Goal: Task Accomplishment & Management: Use online tool/utility

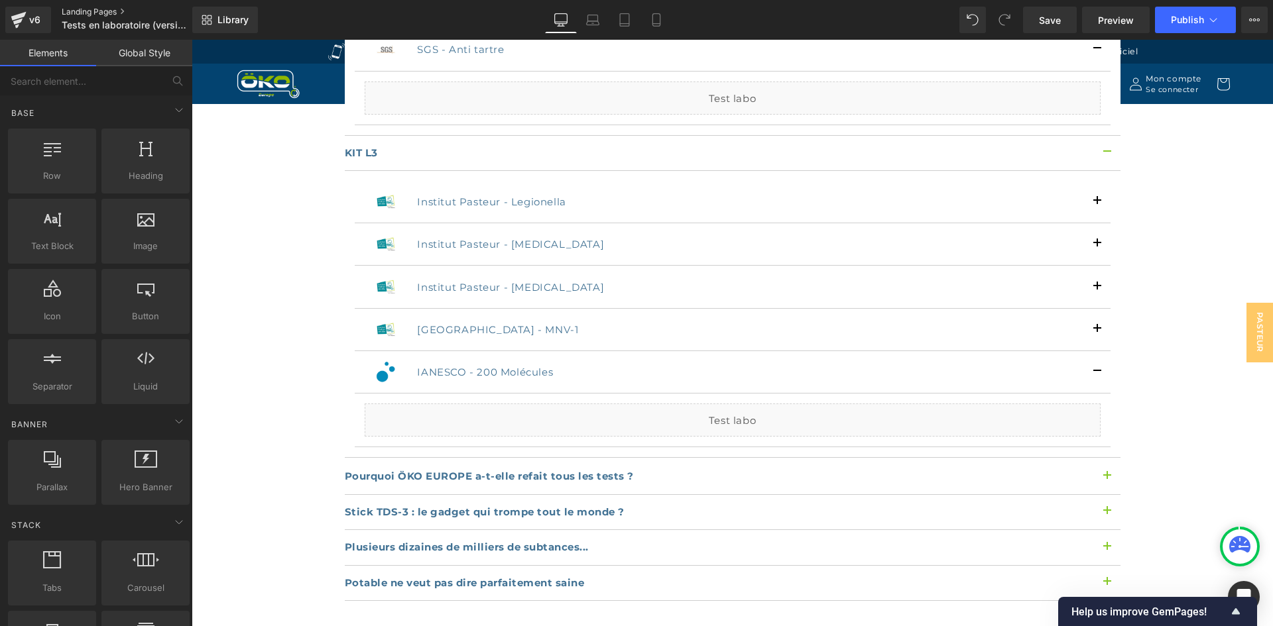
click at [91, 11] on link "Landing Pages" at bounding box center [138, 12] width 152 height 11
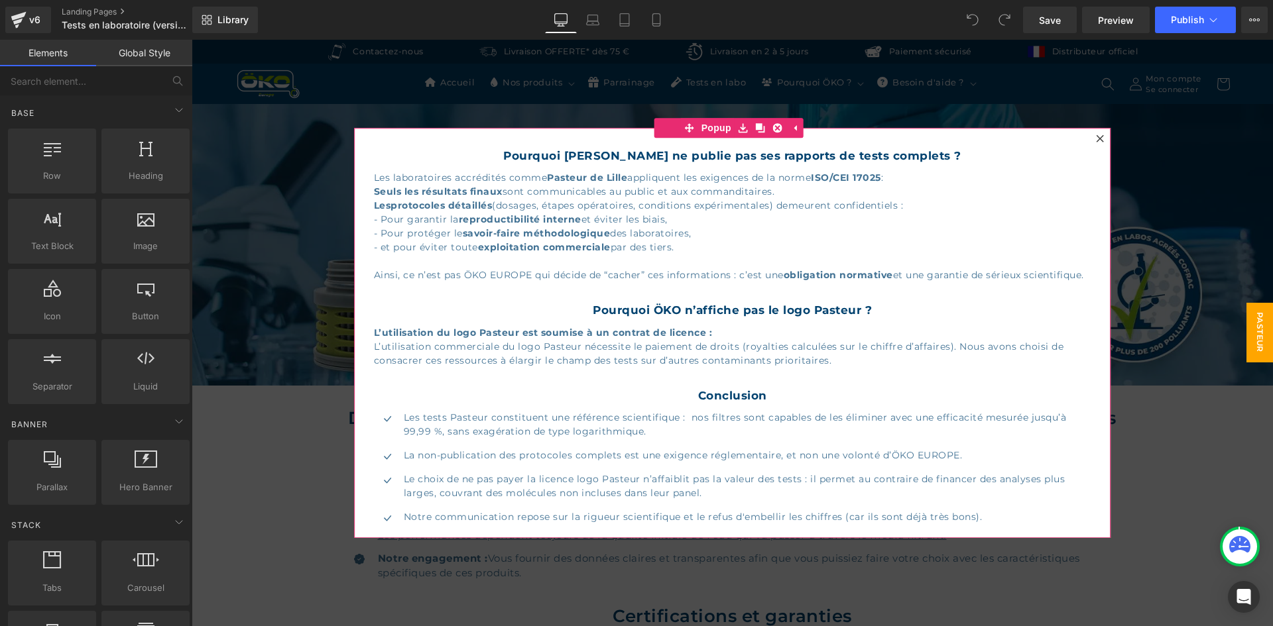
click at [1097, 134] on div at bounding box center [1100, 139] width 16 height 16
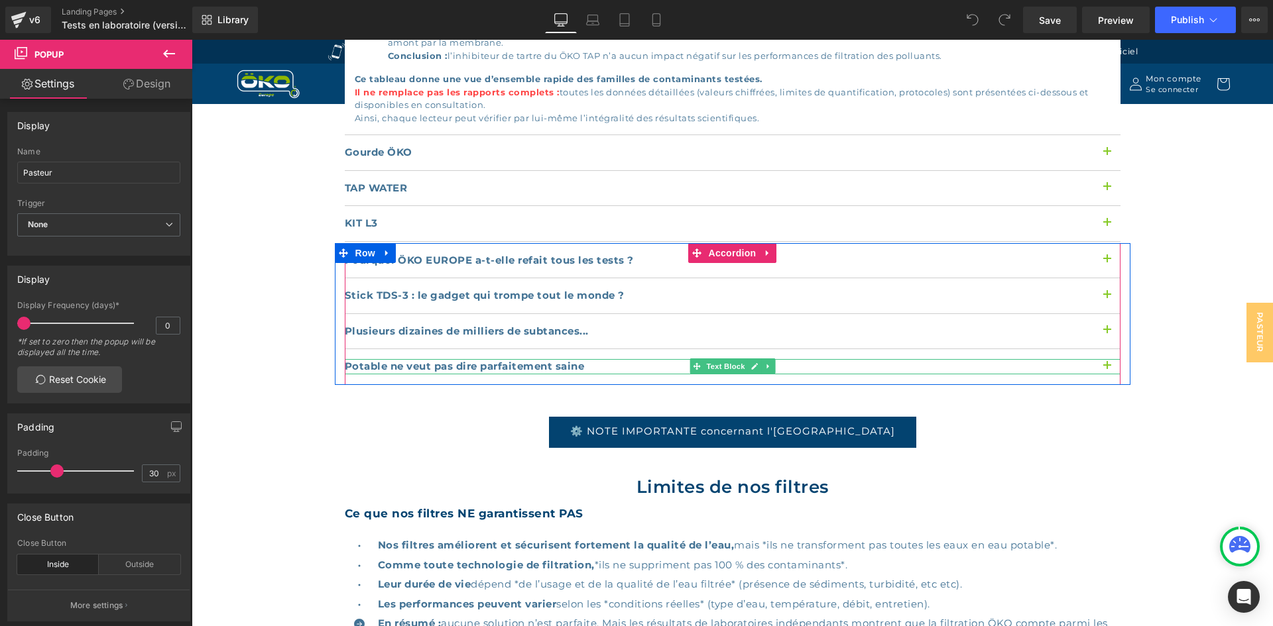
scroll to position [1591, 0]
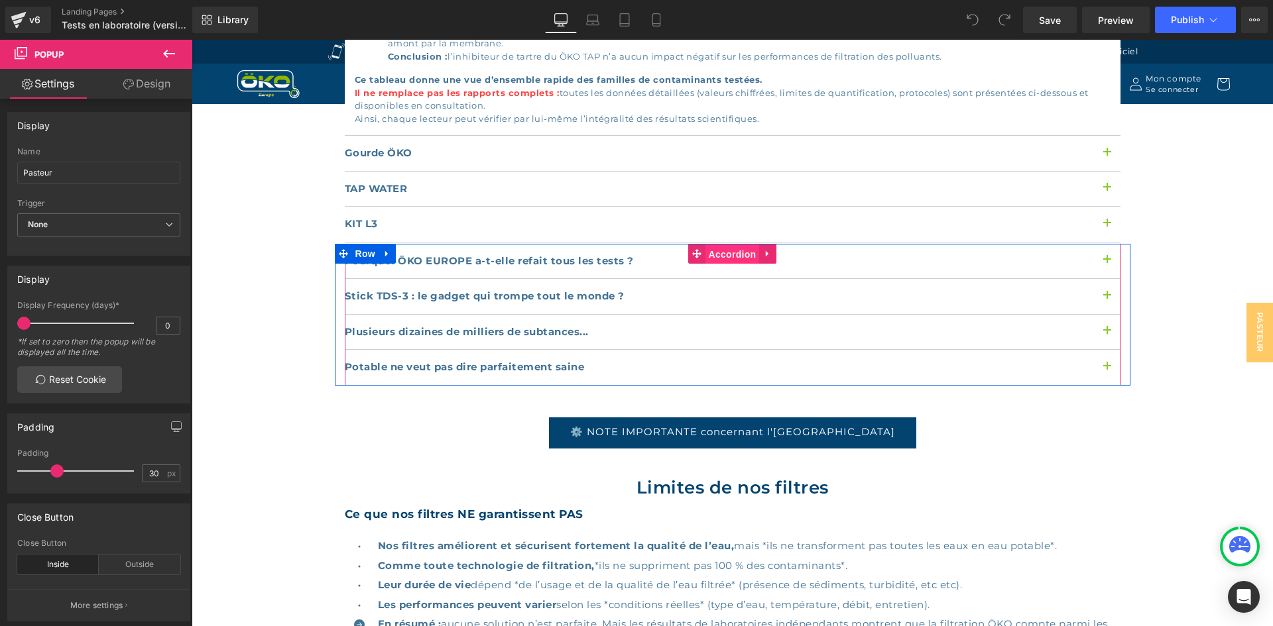
click at [715, 245] on span "Accordion" at bounding box center [732, 255] width 54 height 20
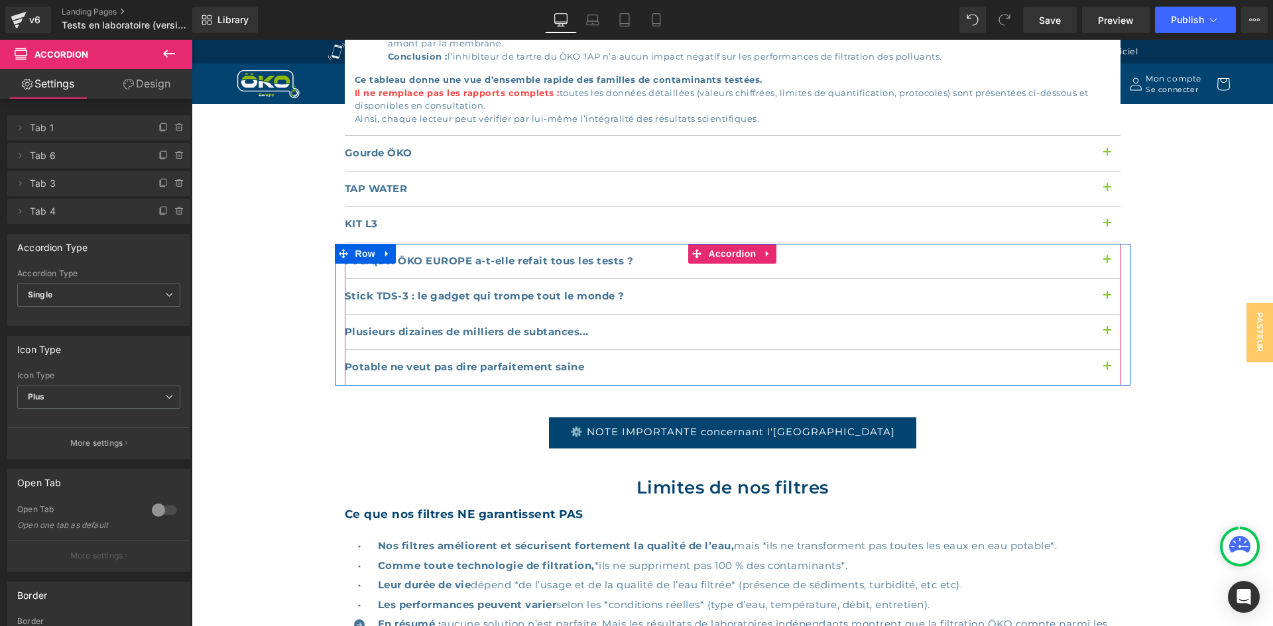
click at [1099, 315] on button "button" at bounding box center [1107, 332] width 27 height 35
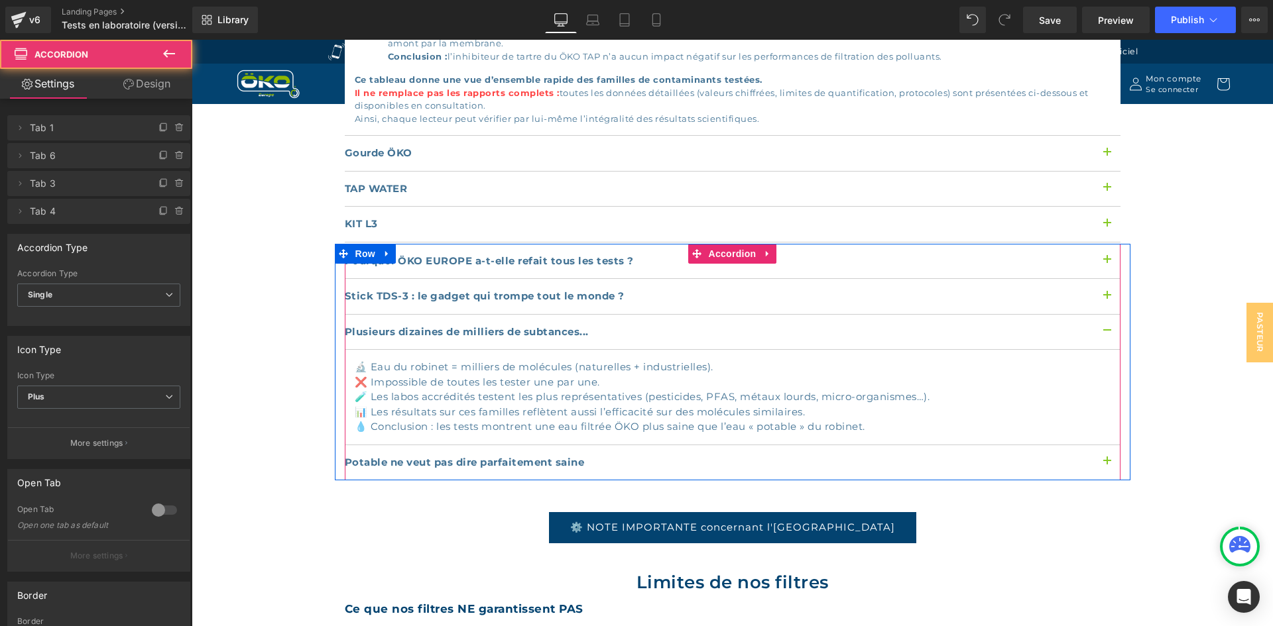
click at [1099, 315] on button "button" at bounding box center [1107, 332] width 27 height 35
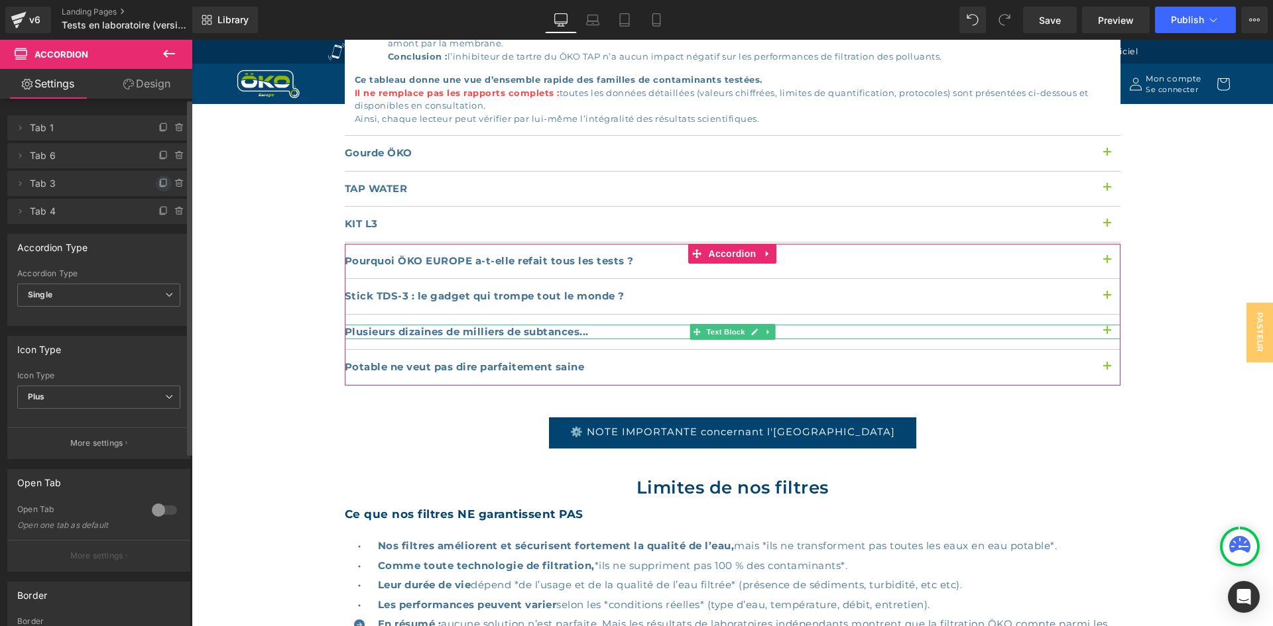
click at [158, 184] on icon at bounding box center [163, 183] width 11 height 11
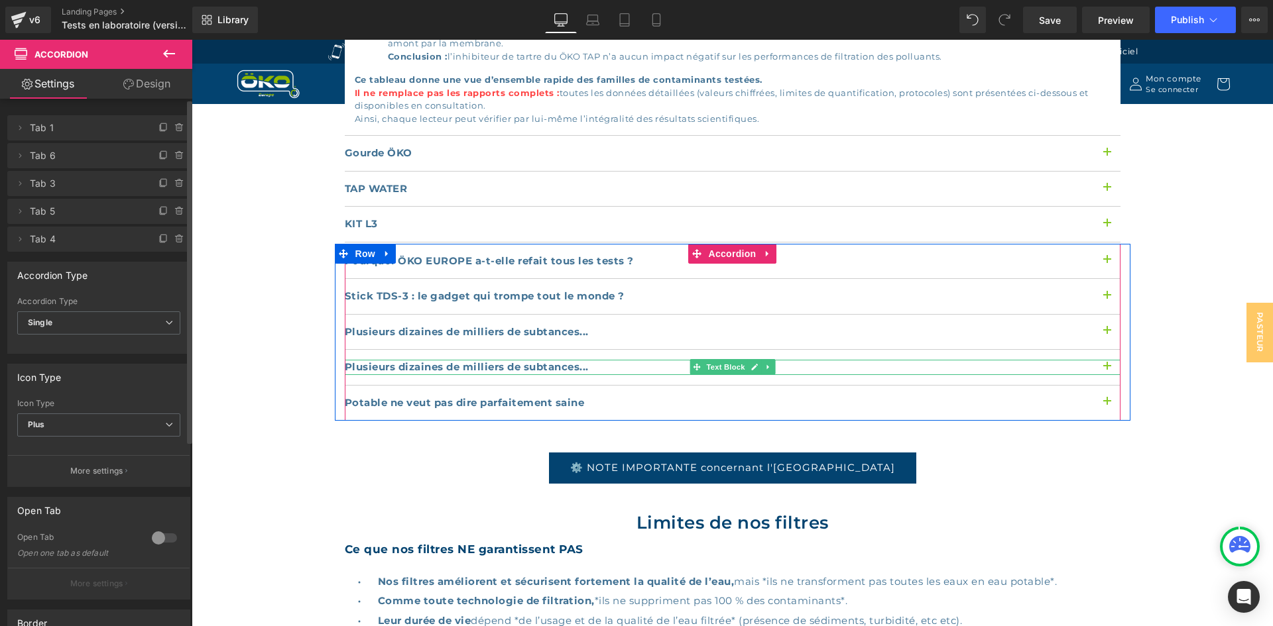
click at [488, 361] on b "Plusieurs dizaines de milliers de subtances..." at bounding box center [467, 367] width 244 height 13
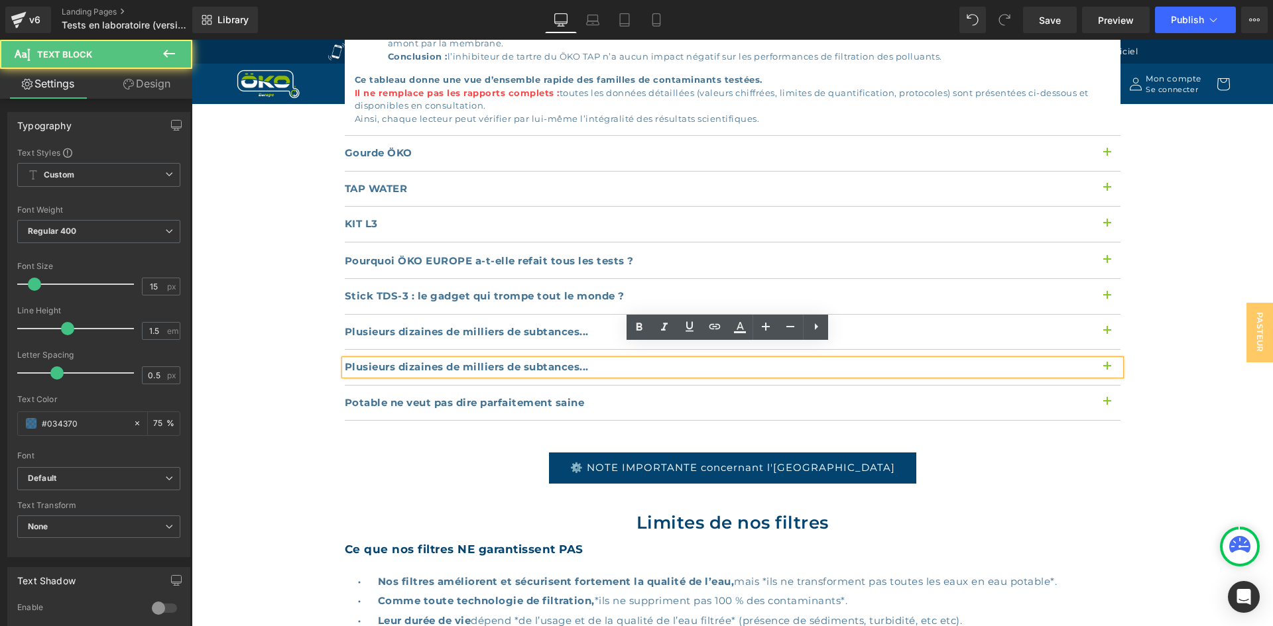
click at [491, 361] on b "Plusieurs dizaines de milliers de subtances..." at bounding box center [467, 367] width 244 height 13
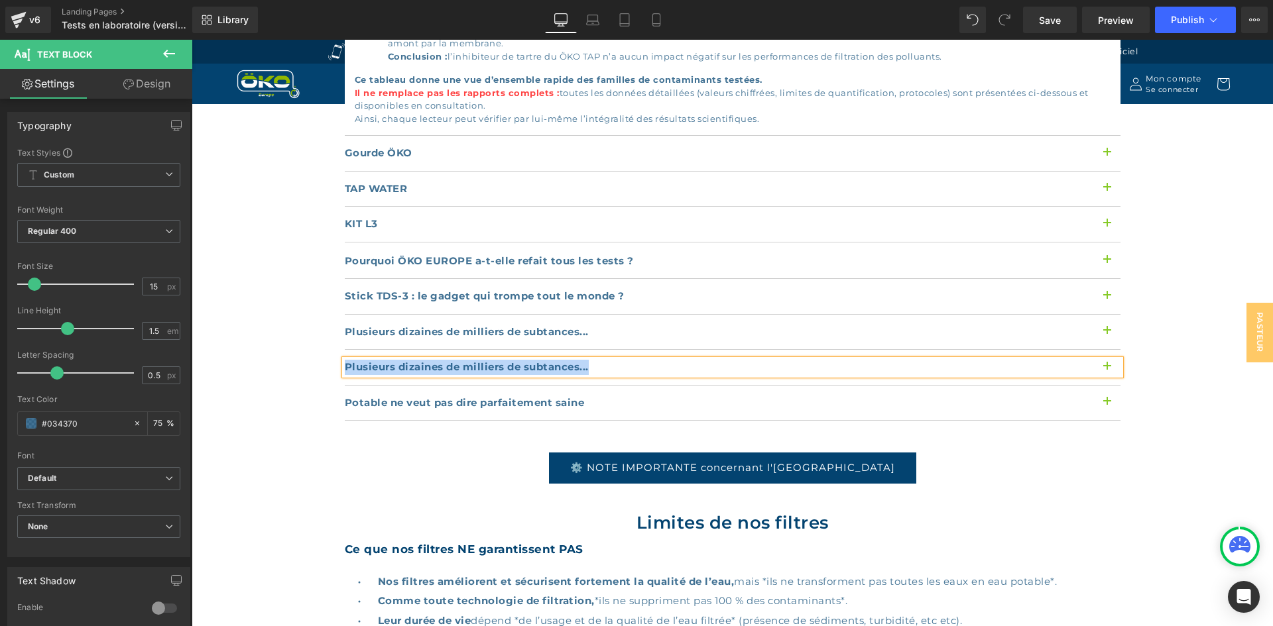
paste div
click at [1108, 350] on button "button" at bounding box center [1107, 367] width 27 height 35
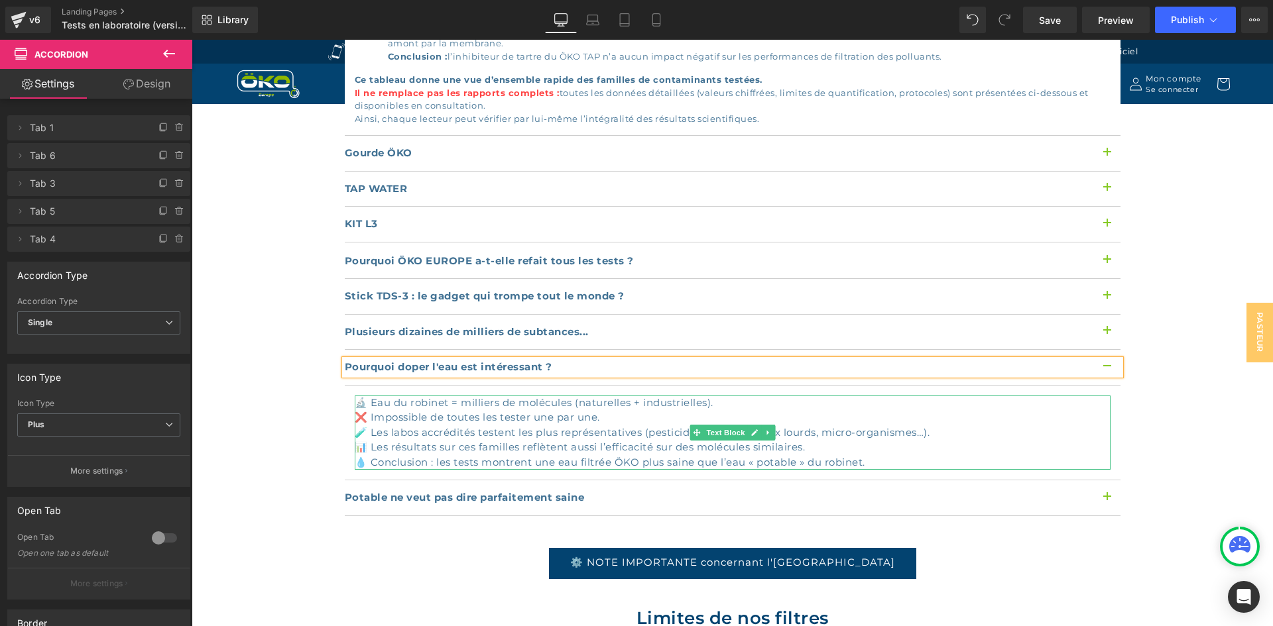
click at [635, 441] on div "🔬 Eau du robinet = milliers de molécules (naturelles + industrielles). ❌ Imposs…" at bounding box center [733, 433] width 756 height 75
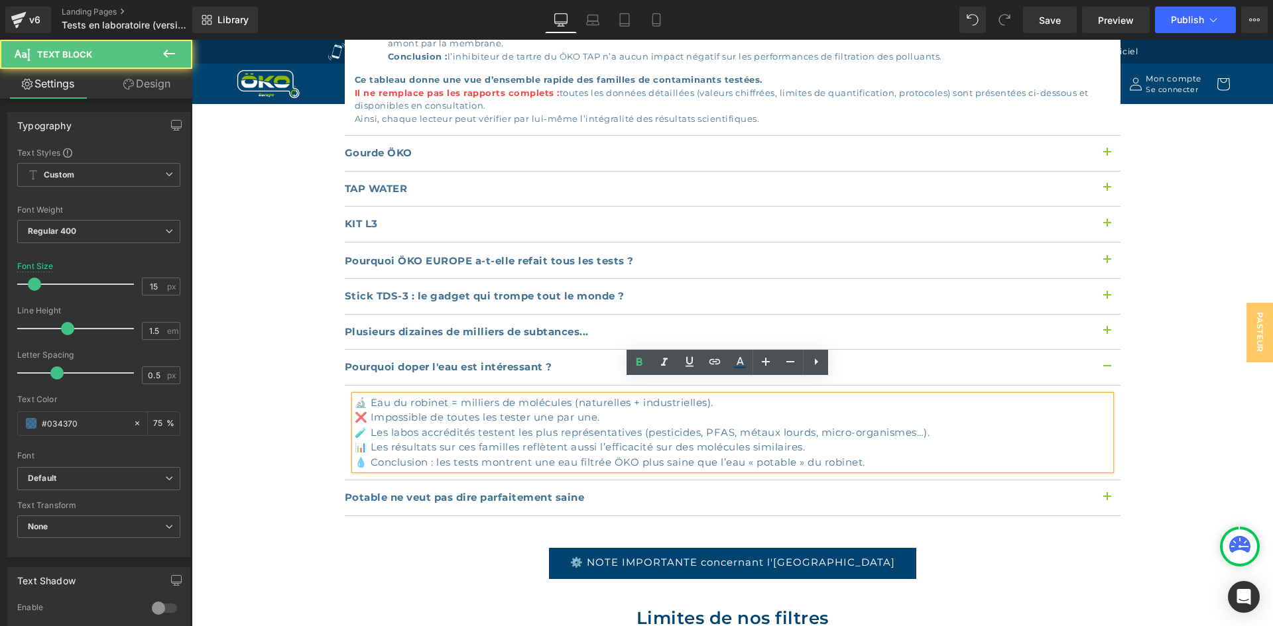
click at [658, 440] on div "🔬 Eau du robinet = milliers de molécules (naturelles + industrielles). ❌ Imposs…" at bounding box center [733, 433] width 756 height 75
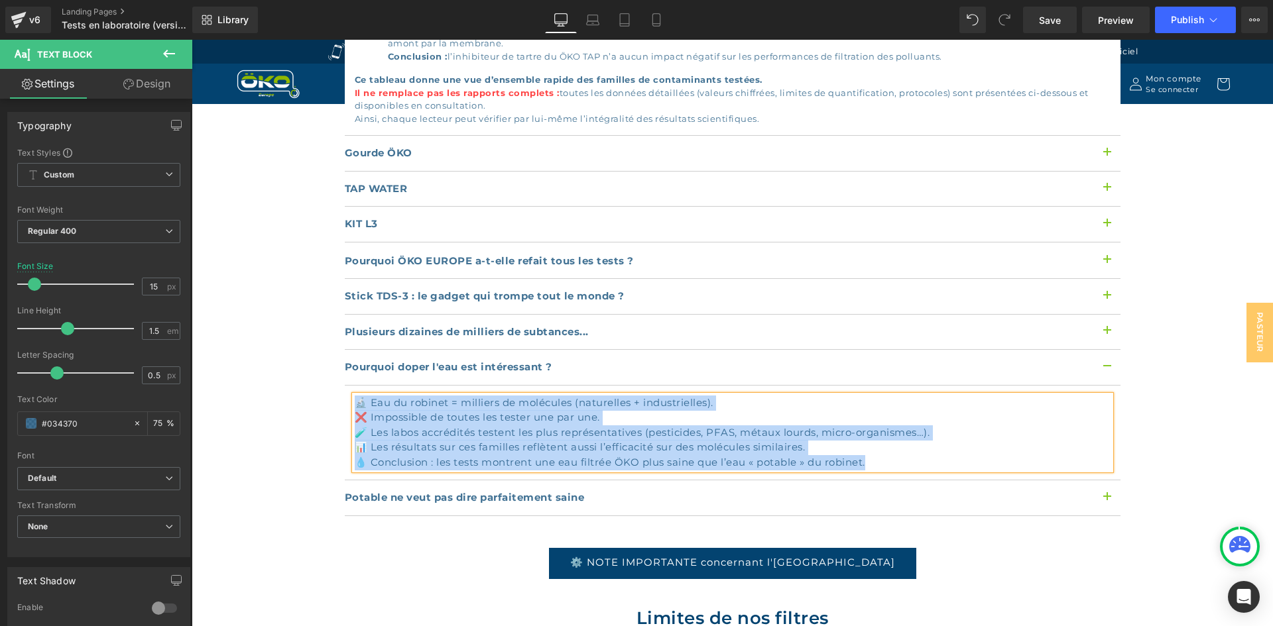
paste div
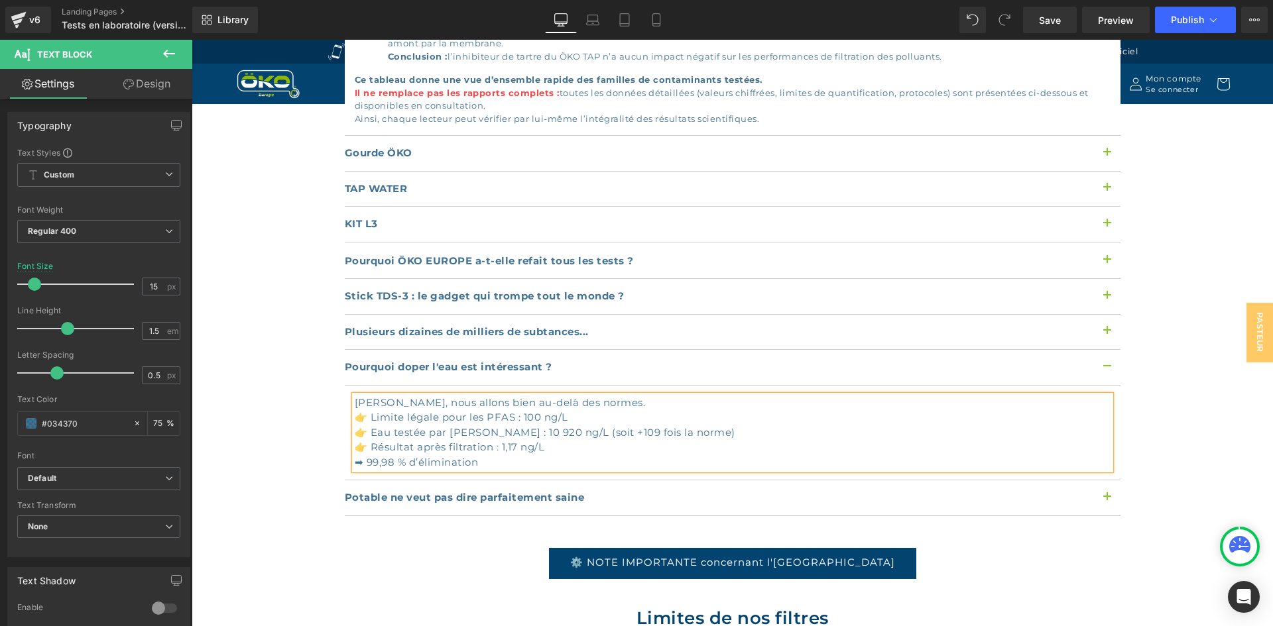
click at [612, 455] on div "➡ 99,98 % d’élimination" at bounding box center [733, 462] width 756 height 15
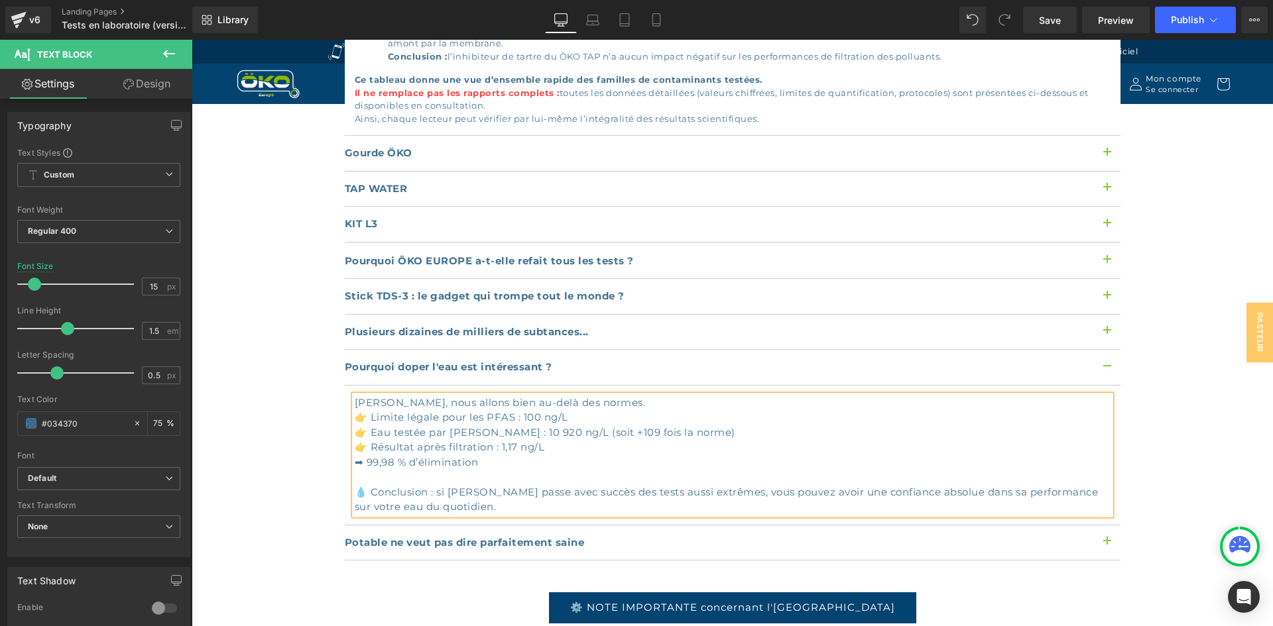
click at [614, 426] on div "👉 Eau testée par IANESCO : 10 920 ng/L (soit +109 fois la norme)" at bounding box center [733, 433] width 756 height 15
click at [486, 410] on div "👉 Limite légale pour les PFAS : 100 ng/L" at bounding box center [733, 417] width 756 height 15
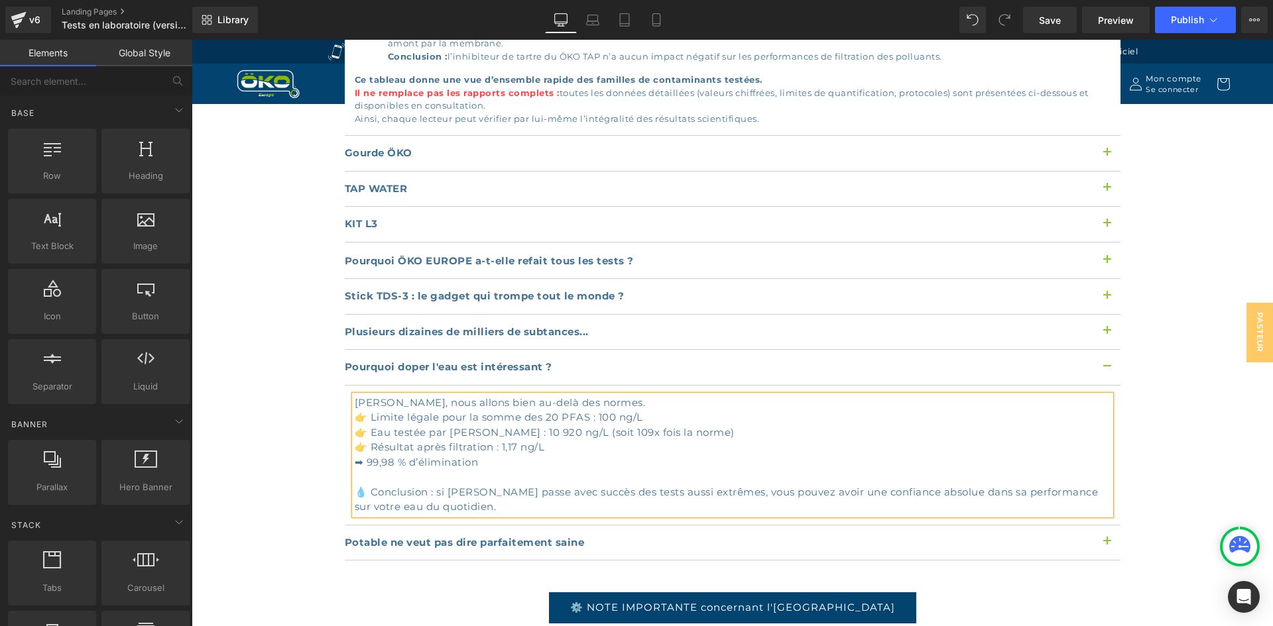
click at [309, 438] on div "Tests en laboratoires Heading Row Hero Banner Row Découvrez en toute transparen…" at bounding box center [732, 623] width 1081 height 4243
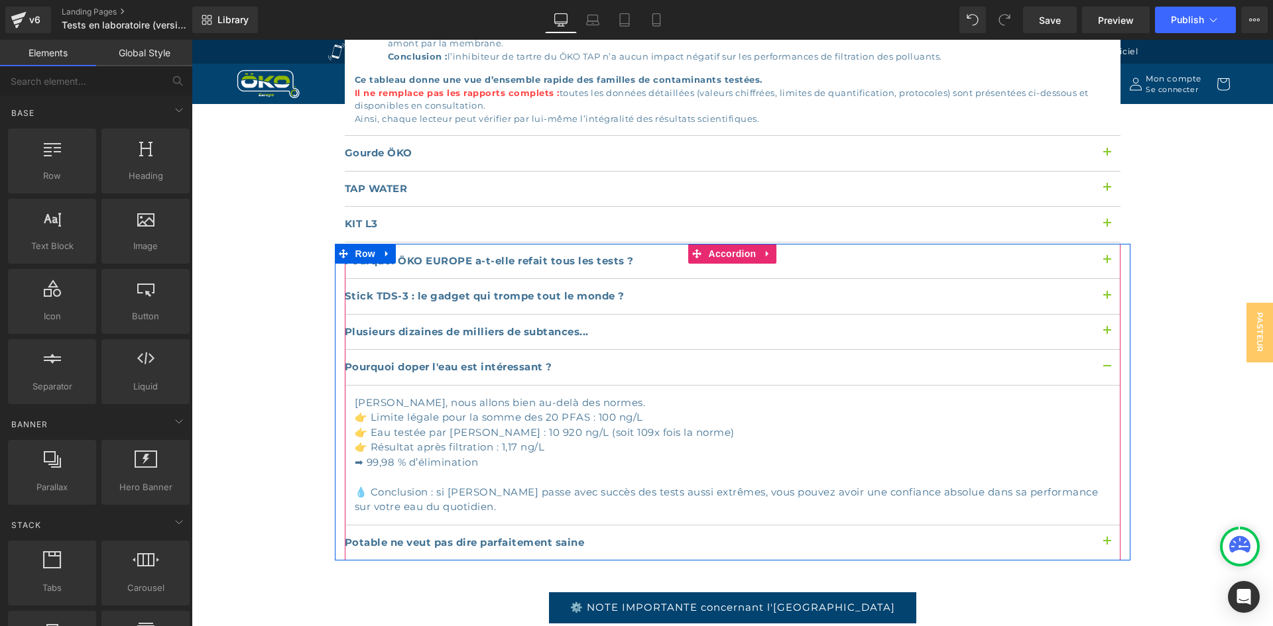
click at [1102, 350] on button "button" at bounding box center [1107, 367] width 27 height 35
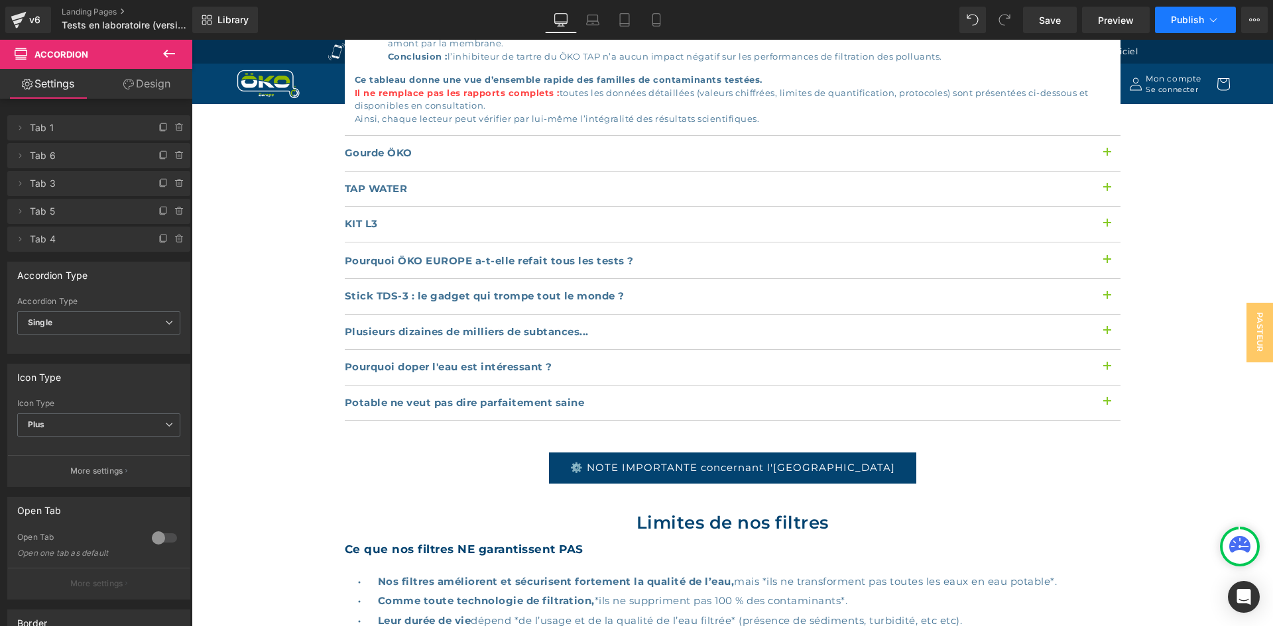
click at [1181, 15] on span "Publish" at bounding box center [1187, 20] width 33 height 11
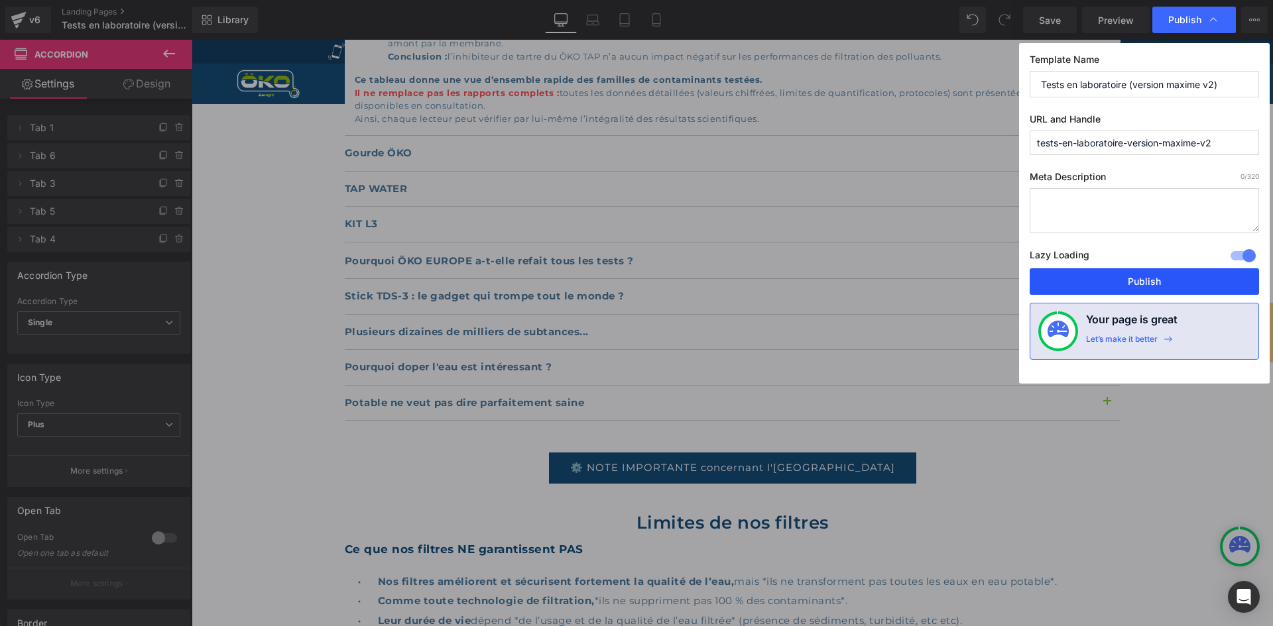
click at [1116, 275] on button "Publish" at bounding box center [1143, 281] width 229 height 27
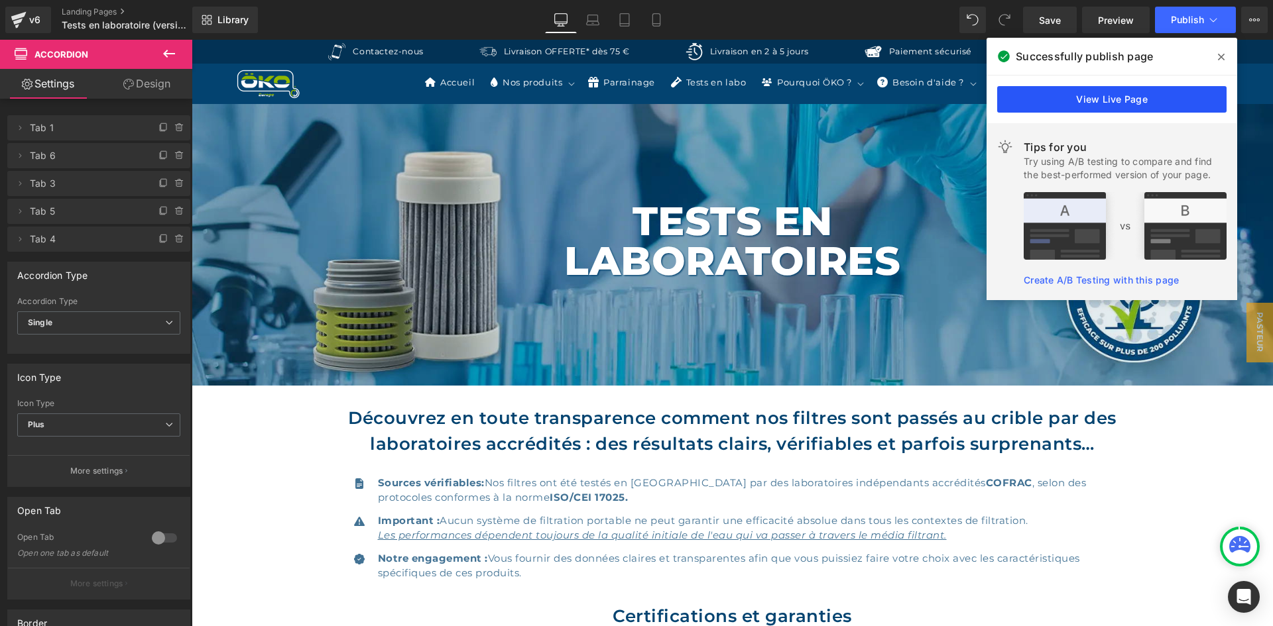
click at [1167, 88] on link "View Live Page" at bounding box center [1111, 99] width 229 height 27
